Goal: Communication & Community: Answer question/provide support

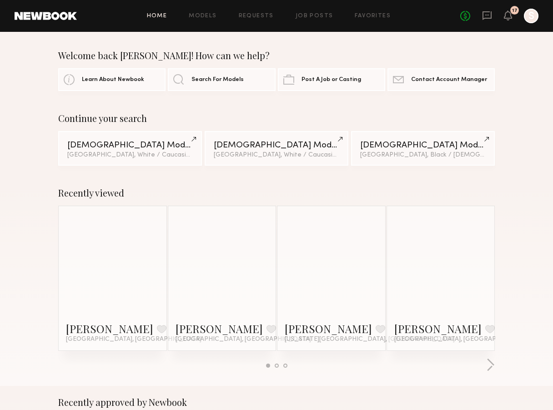
click at [493, 12] on div "No fees up to $5,000 17 S" at bounding box center [500, 16] width 78 height 15
click at [487, 16] on icon at bounding box center [487, 15] width 10 height 10
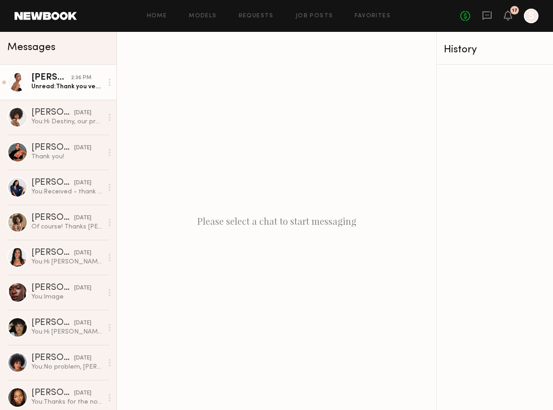
click at [72, 85] on div "Unread: Thank you very much" at bounding box center [66, 86] width 71 height 9
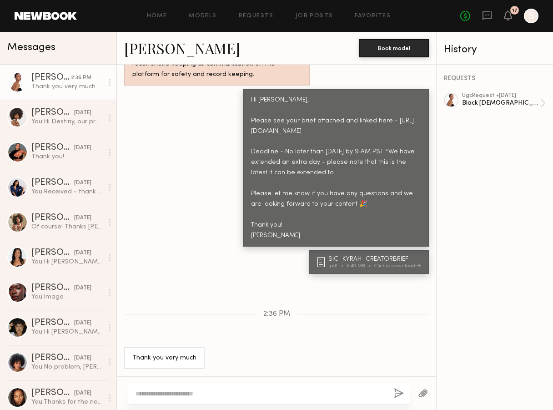
scroll to position [1411, 0]
